Goal: Find specific page/section: Find specific page/section

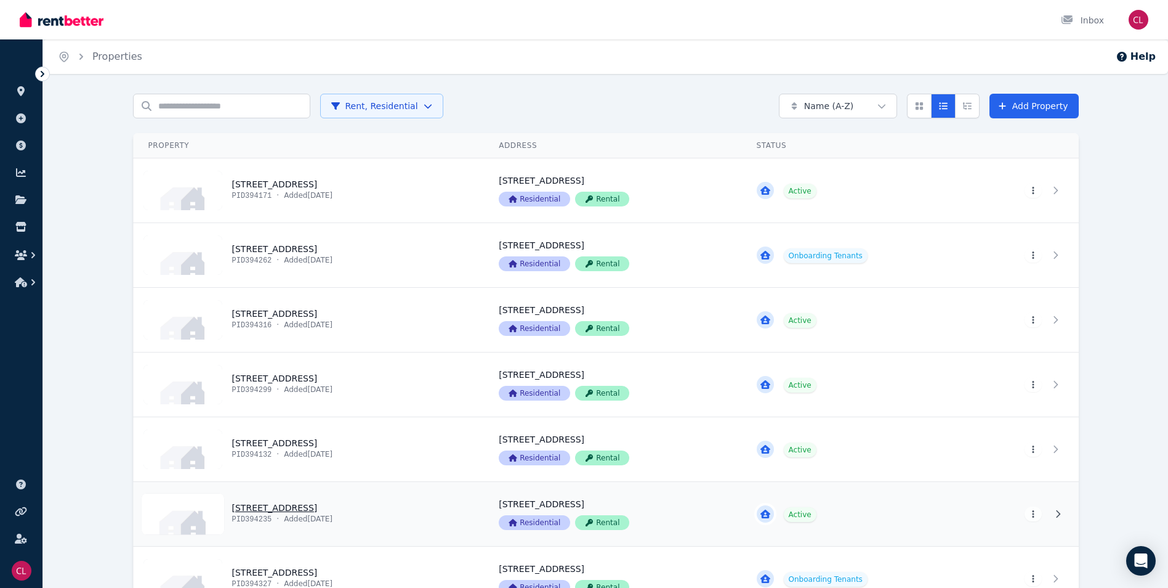
click at [567, 529] on link "View property details" at bounding box center [612, 514] width 257 height 64
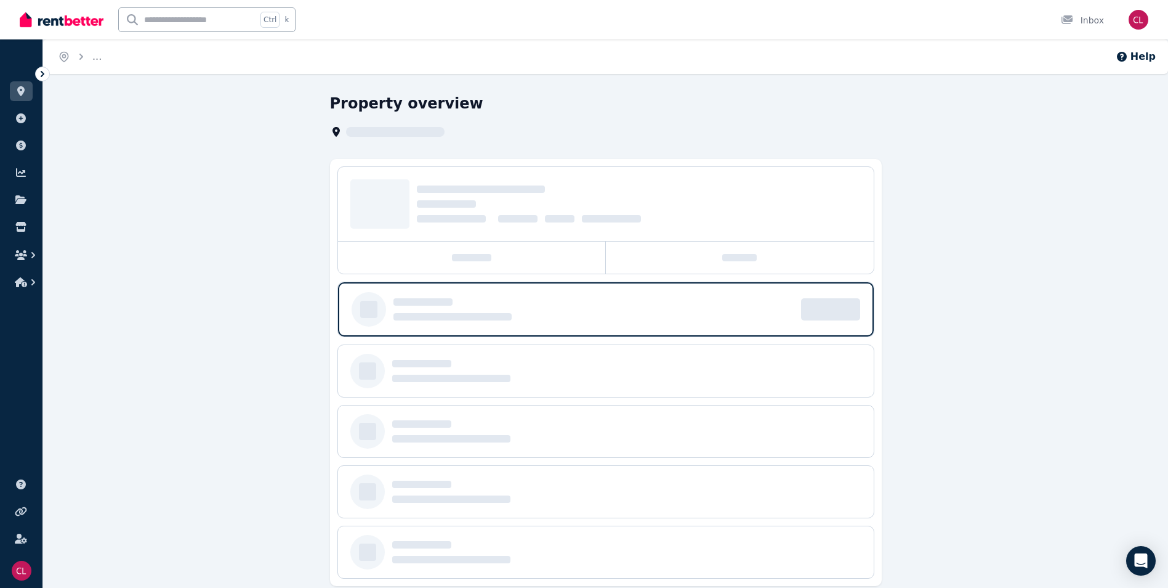
click at [567, 540] on div at bounding box center [605, 552] width 511 height 34
